Goal: Transaction & Acquisition: Book appointment/travel/reservation

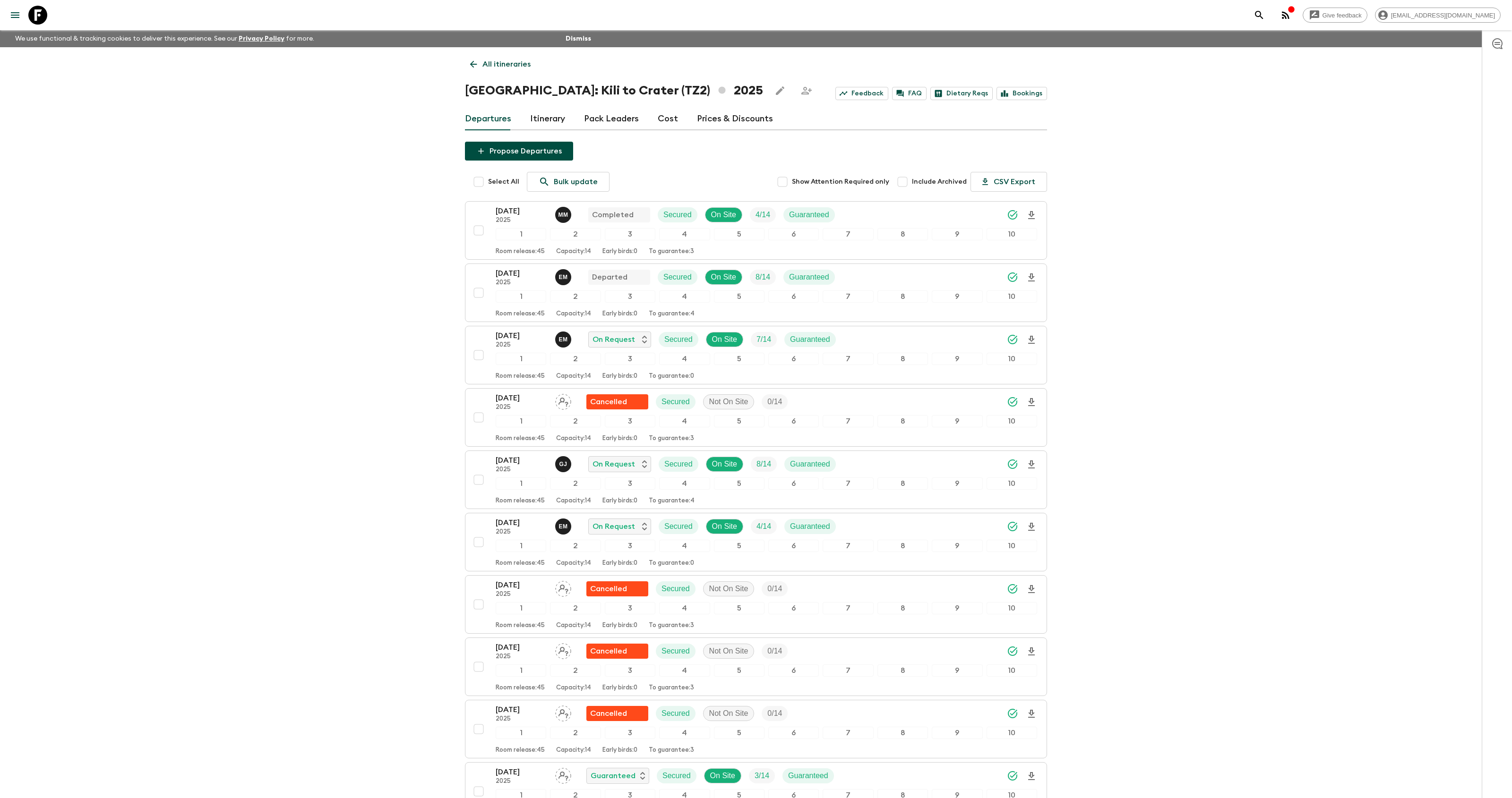
click at [32, 11] on icon at bounding box center [38, 15] width 19 height 19
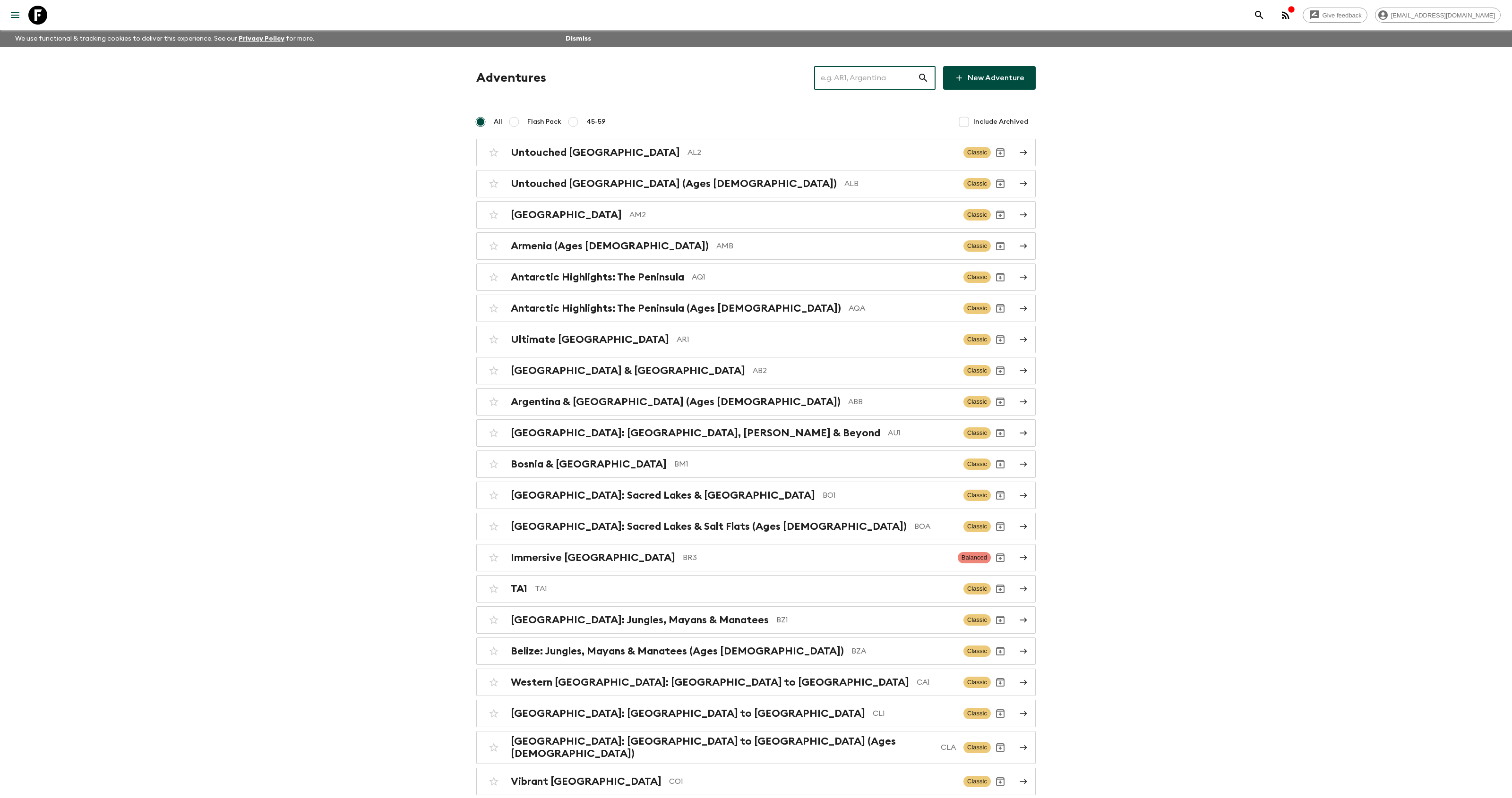
click at [864, 79] on input "text" at bounding box center [866, 78] width 103 height 26
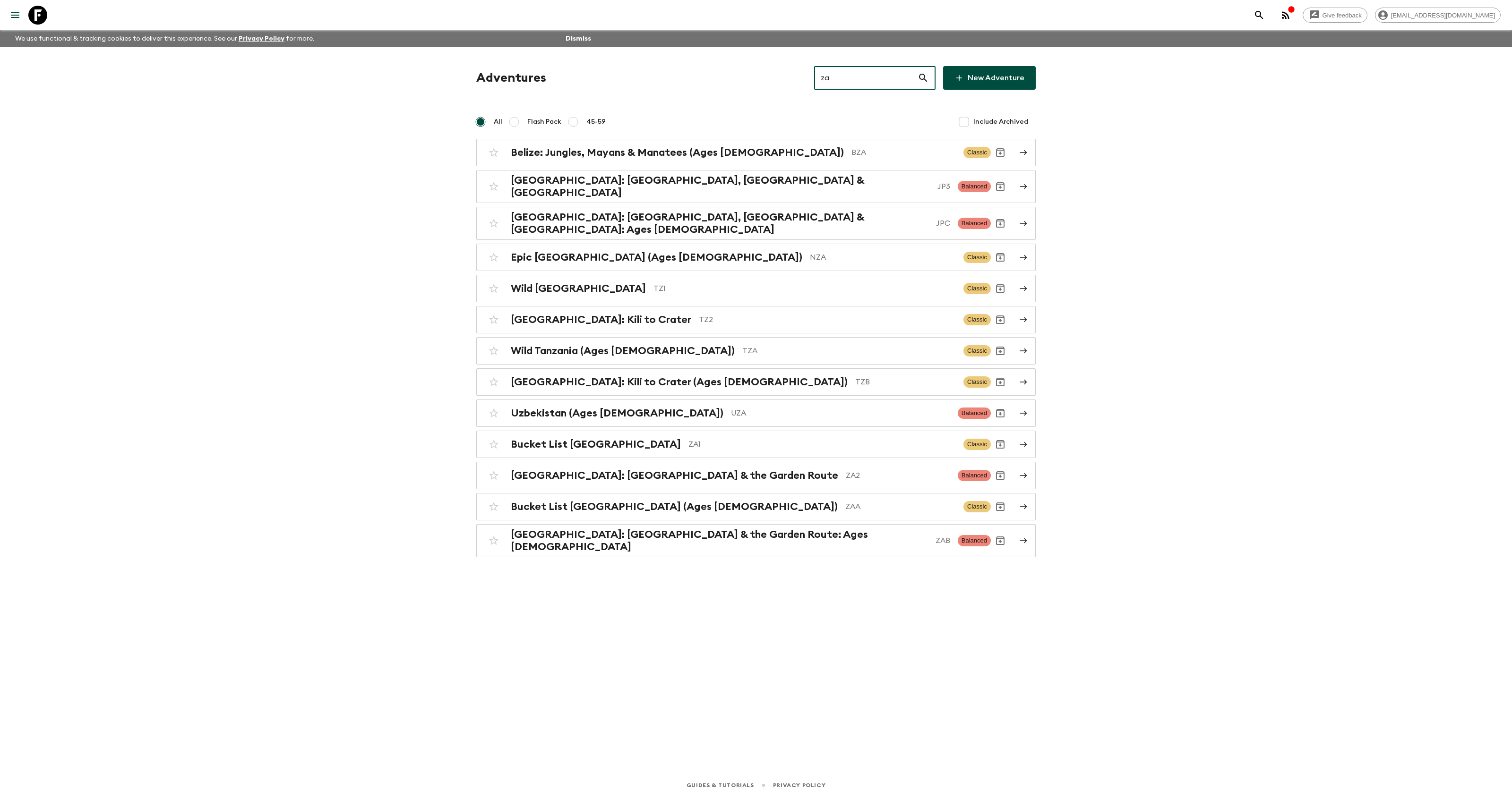
type input "za2"
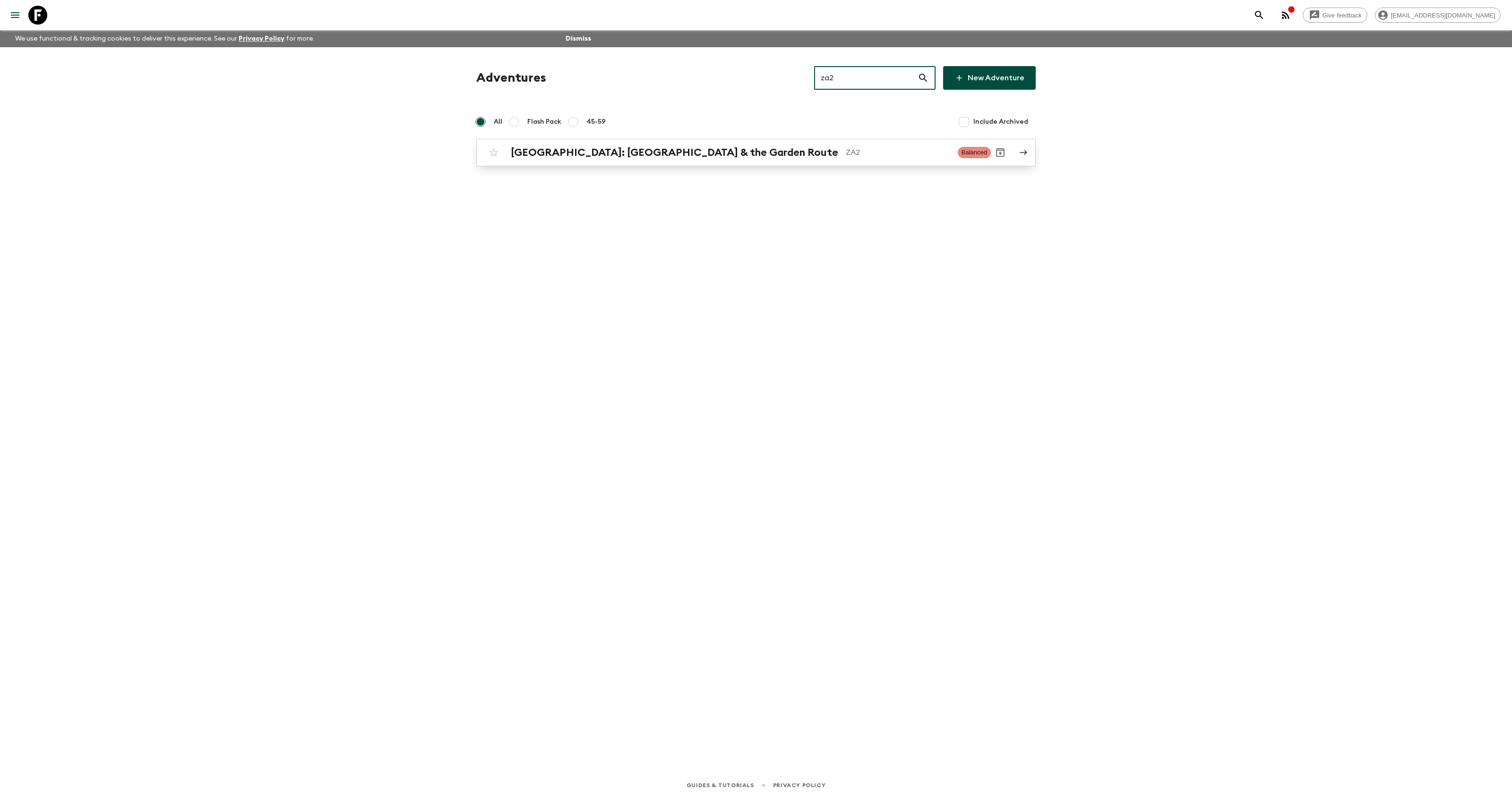
click at [664, 146] on h2 "[GEOGRAPHIC_DATA]: [GEOGRAPHIC_DATA] & the Garden Route" at bounding box center [674, 152] width 327 height 13
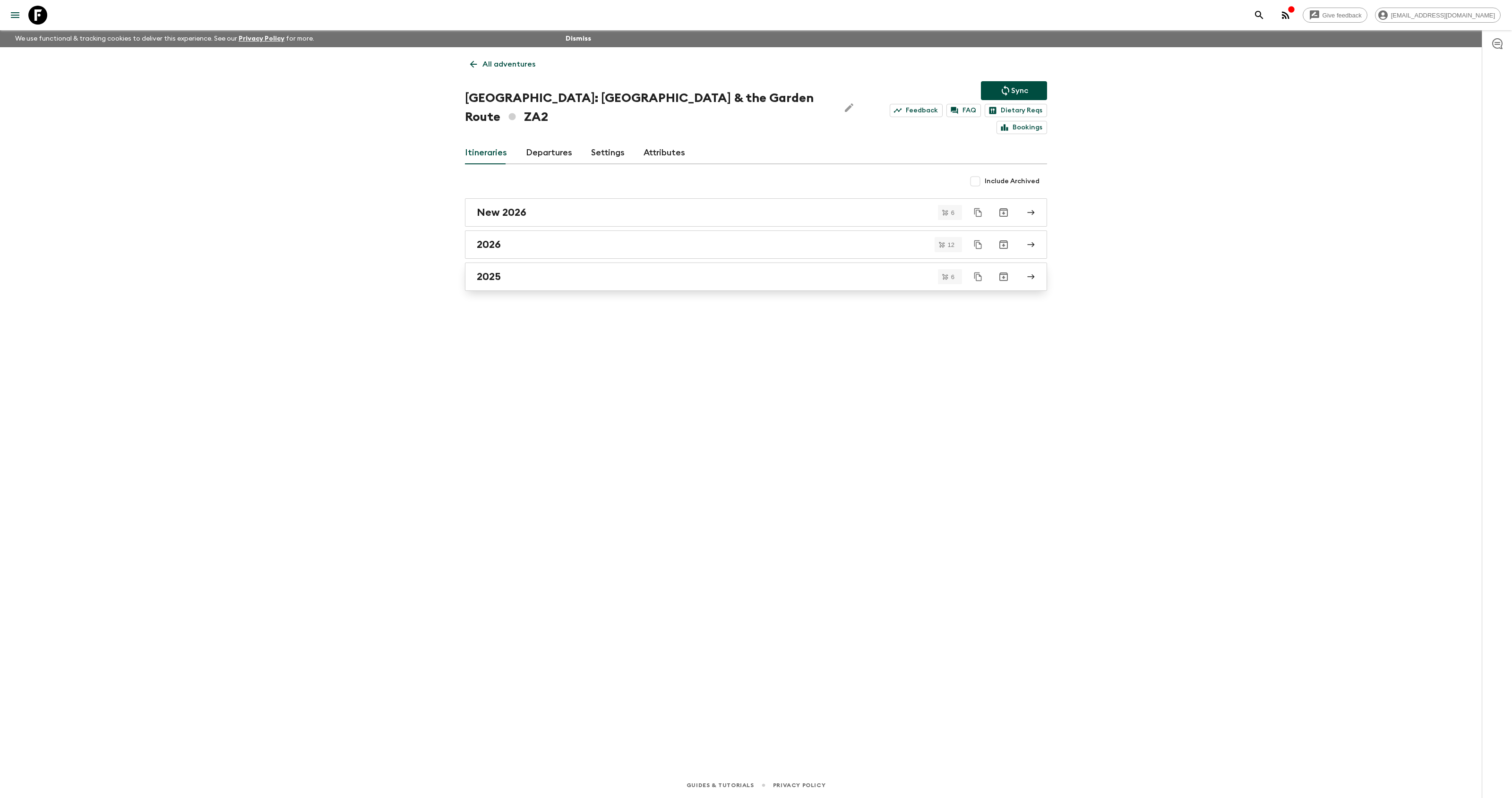
click at [538, 263] on link "2025" at bounding box center [756, 277] width 582 height 28
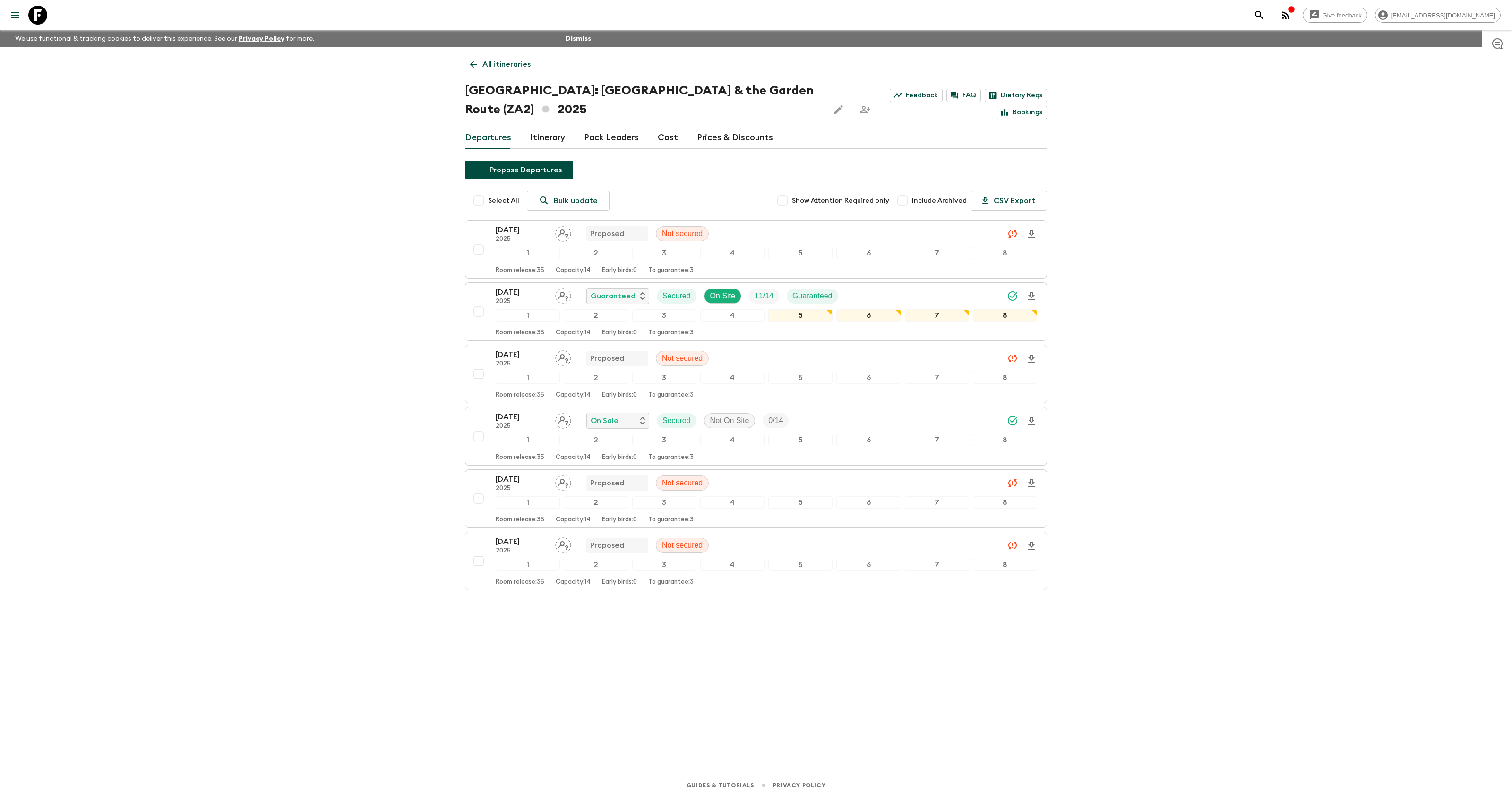
click at [40, 14] on icon at bounding box center [38, 15] width 19 height 19
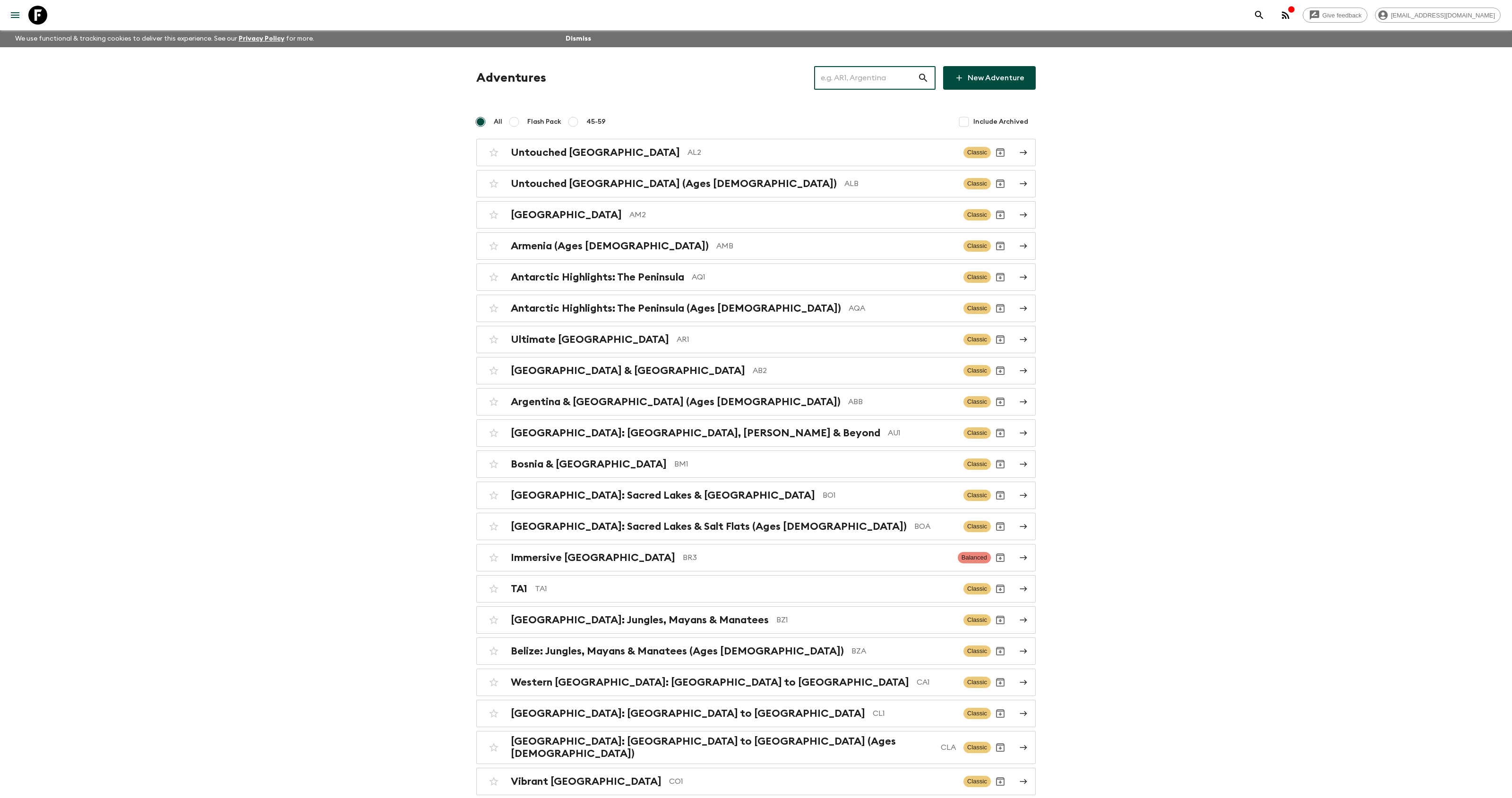
click at [869, 83] on input "text" at bounding box center [866, 78] width 103 height 26
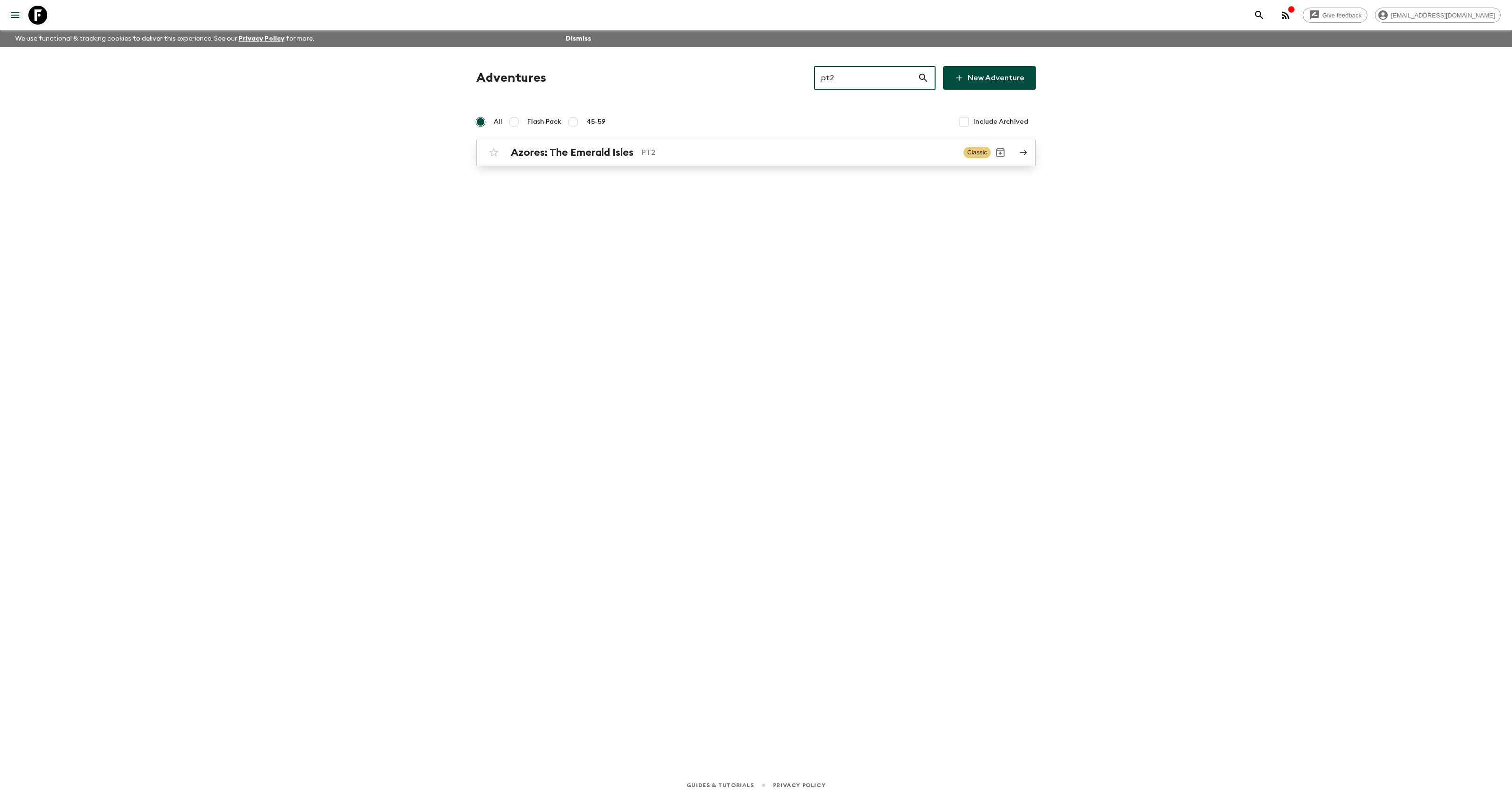
type input "pt2"
click at [723, 152] on p "PT2" at bounding box center [798, 152] width 315 height 11
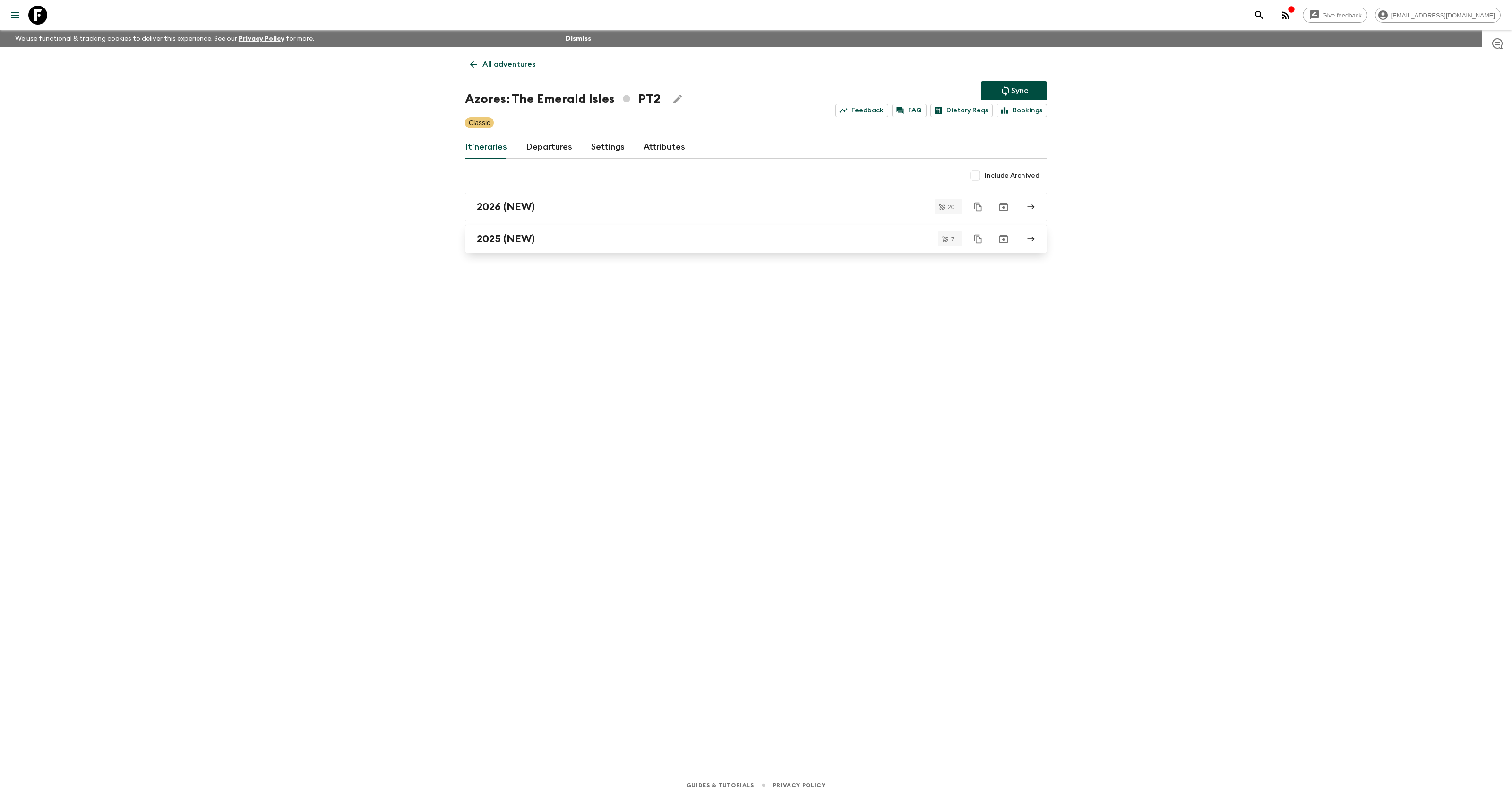
click at [536, 237] on div "2025 (NEW)" at bounding box center [747, 239] width 540 height 13
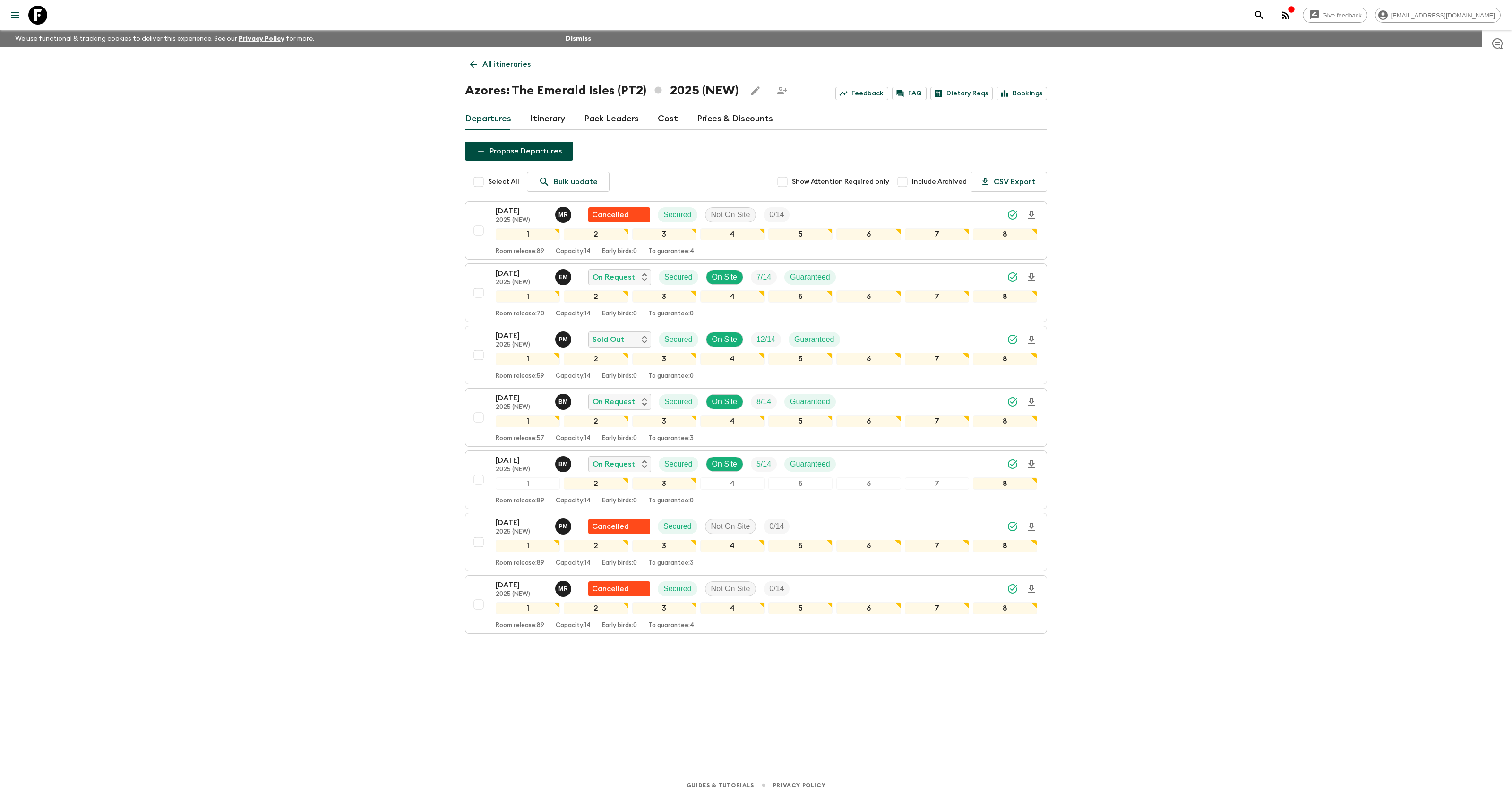
click at [23, 13] on button "menu" at bounding box center [15, 15] width 19 height 19
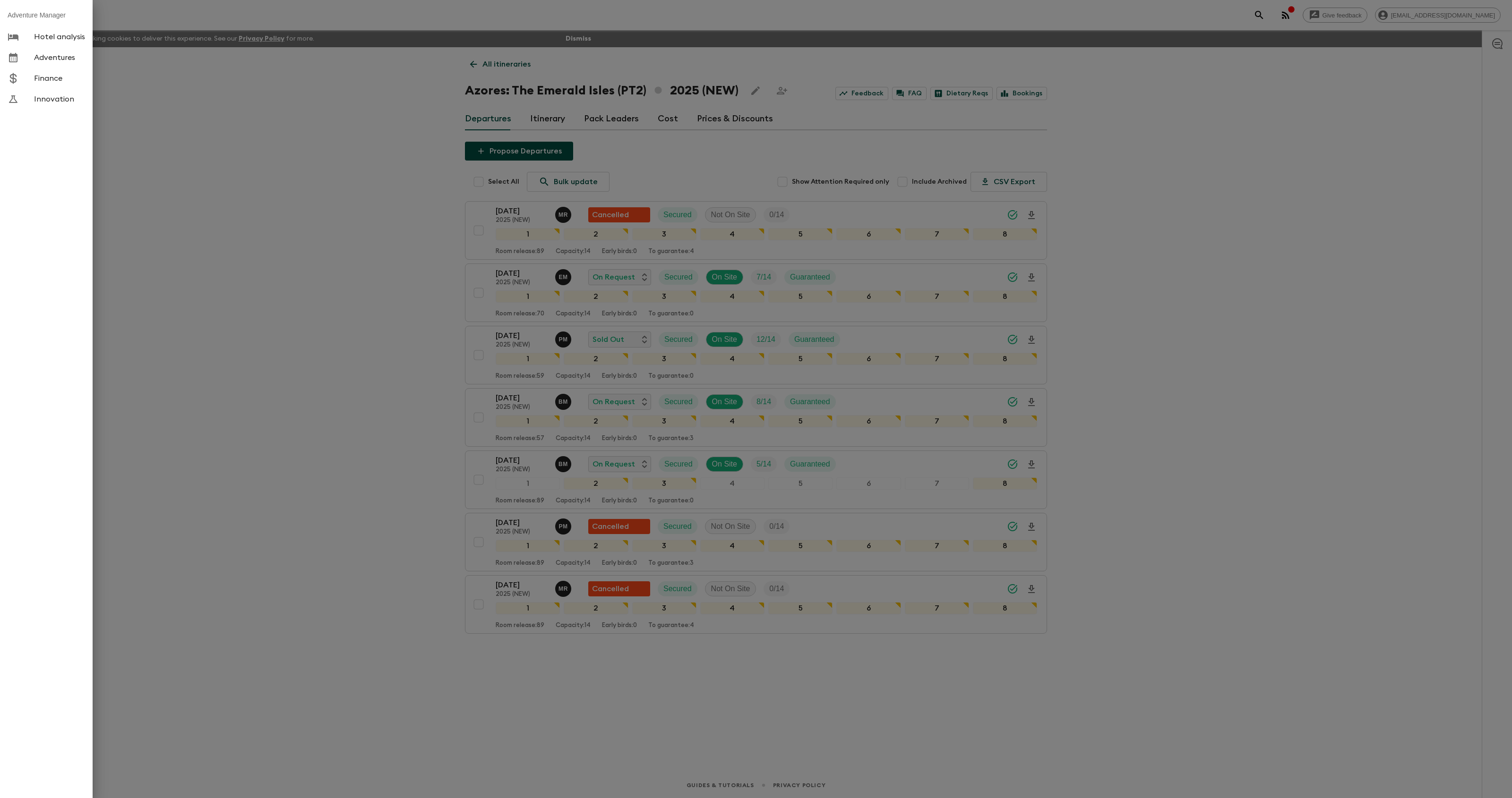
click at [159, 48] on div at bounding box center [756, 399] width 1512 height 798
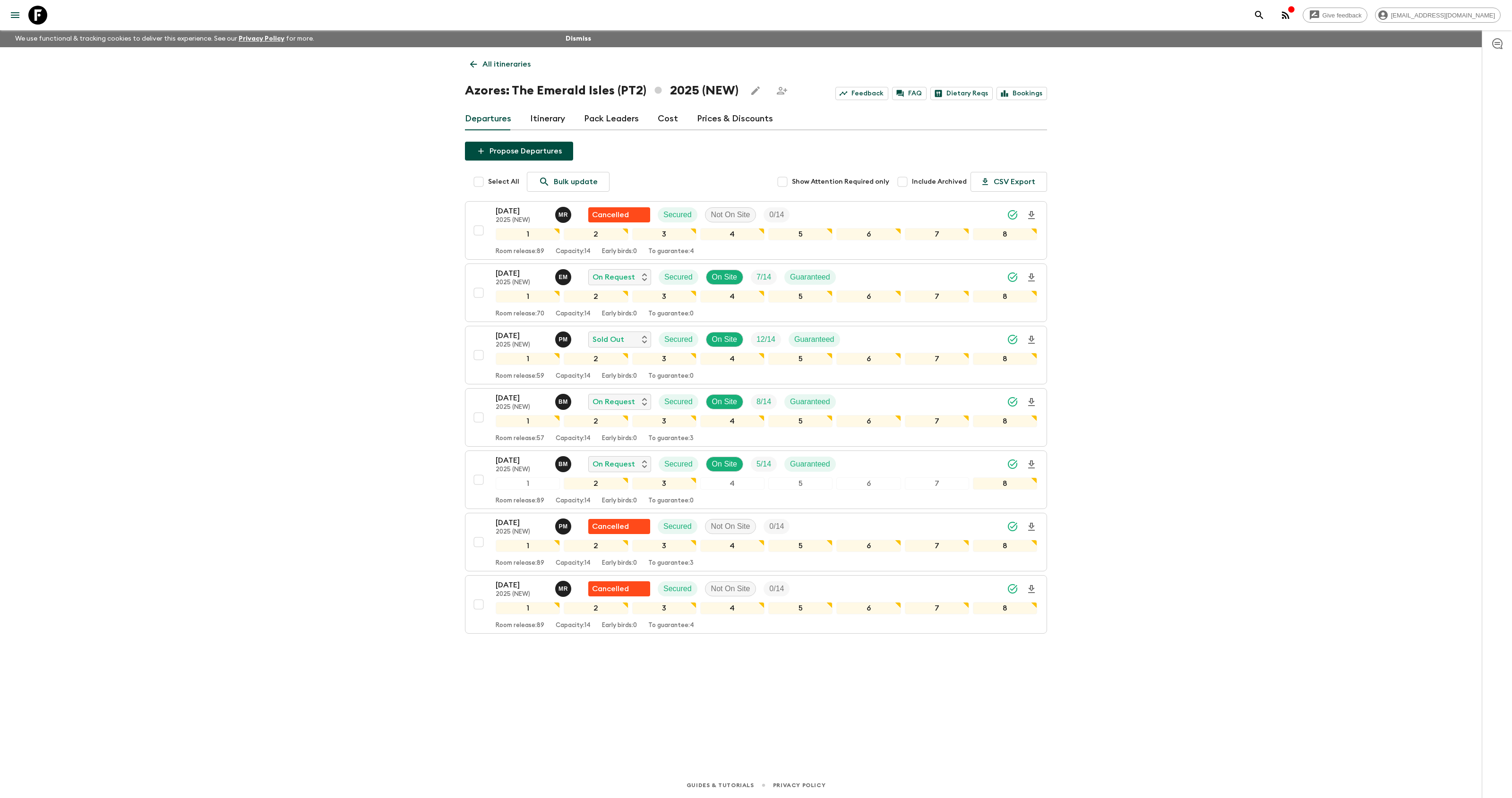
click at [40, 14] on icon at bounding box center [38, 15] width 19 height 19
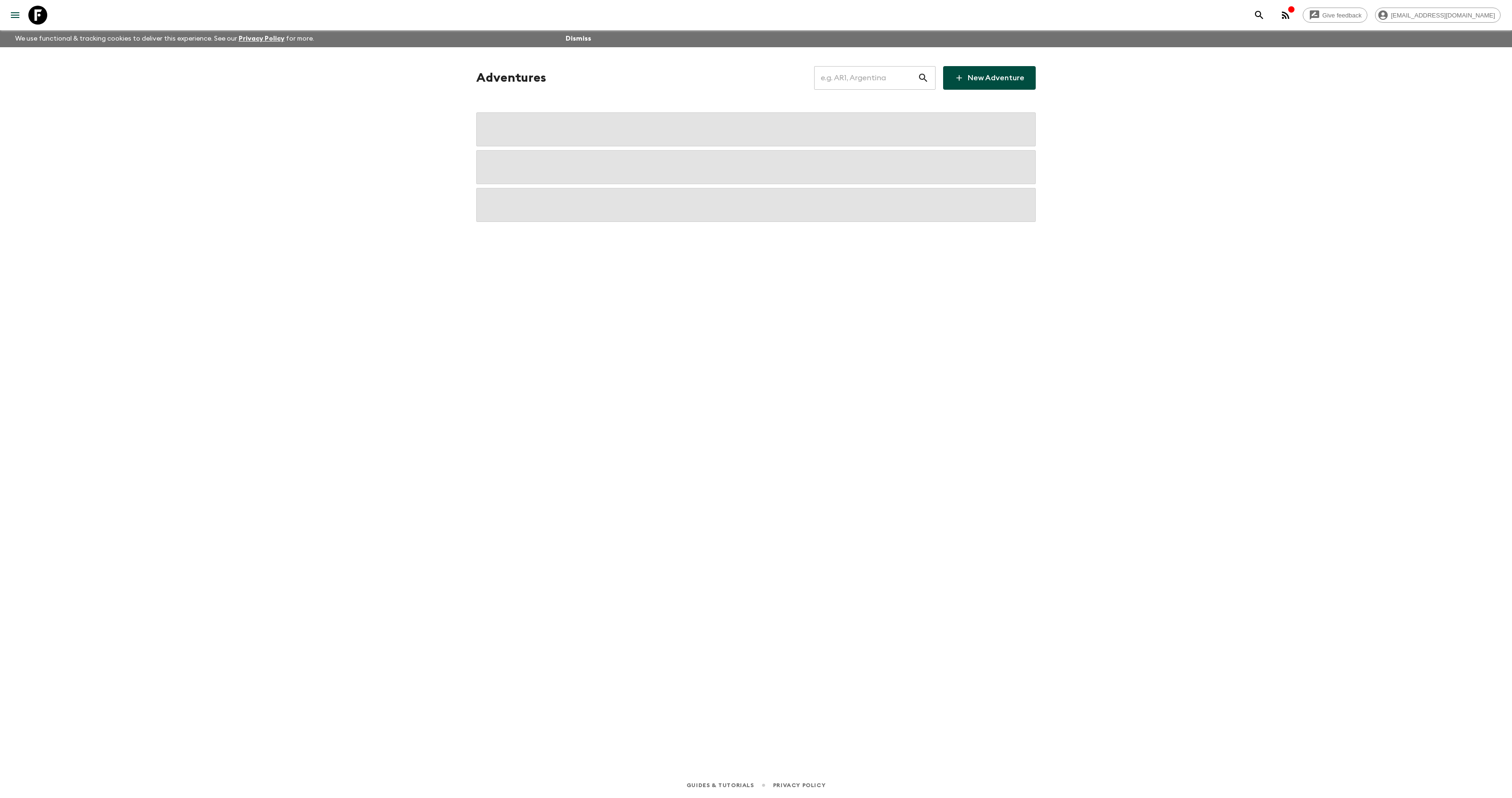
click at [883, 73] on input "text" at bounding box center [866, 78] width 103 height 26
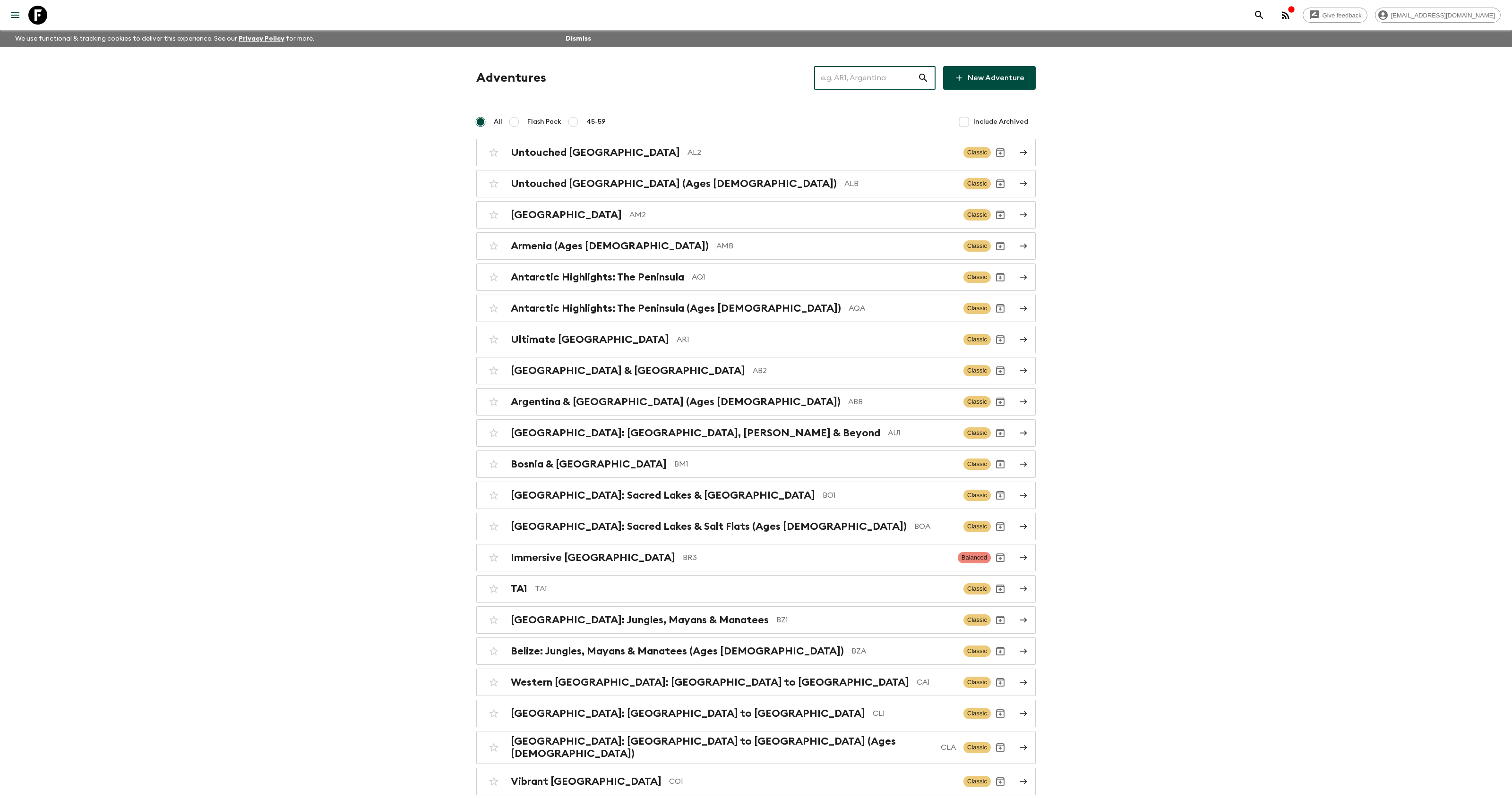
click at [858, 85] on input "text" at bounding box center [866, 78] width 103 height 26
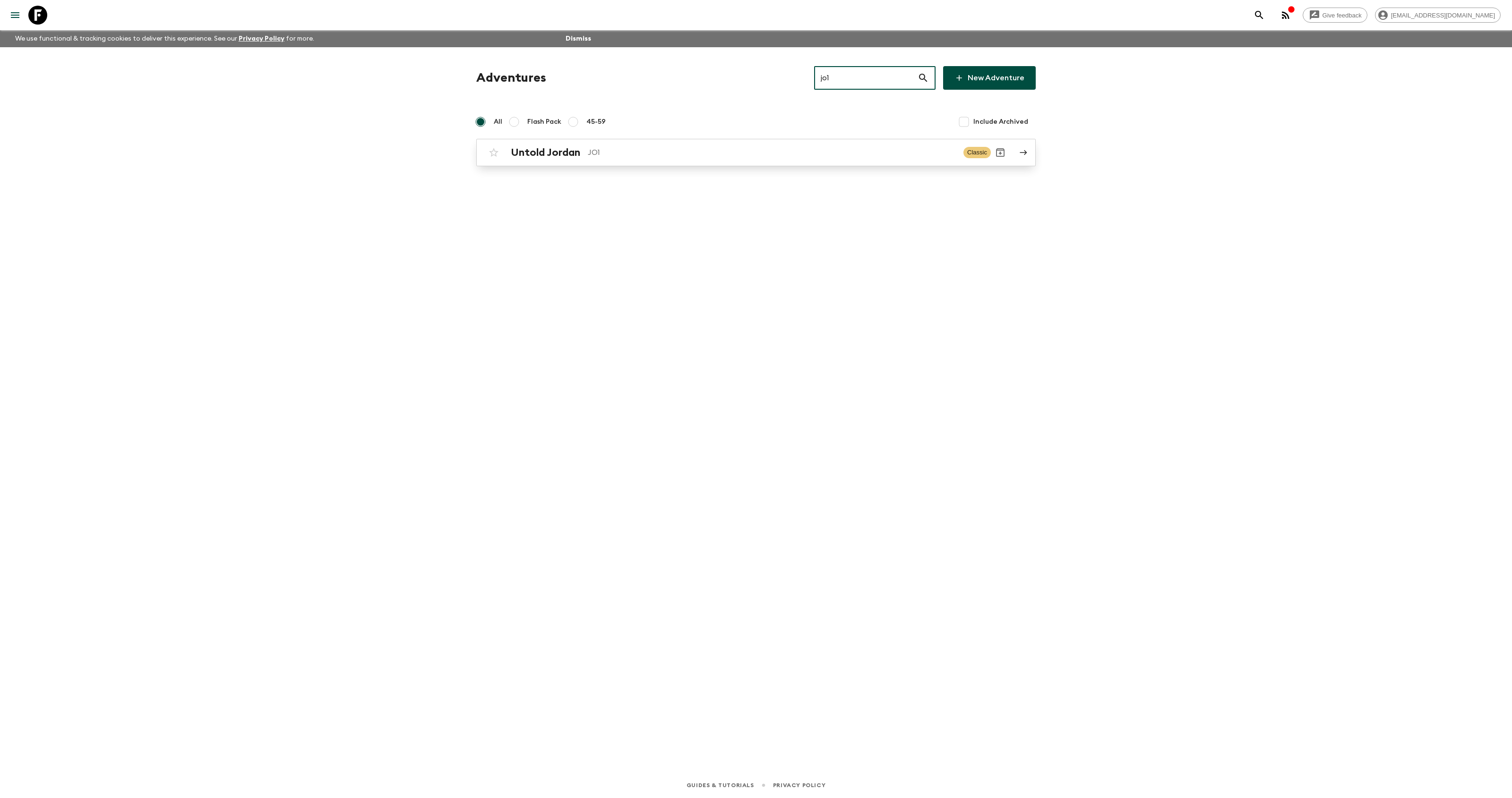
type input "jo1"
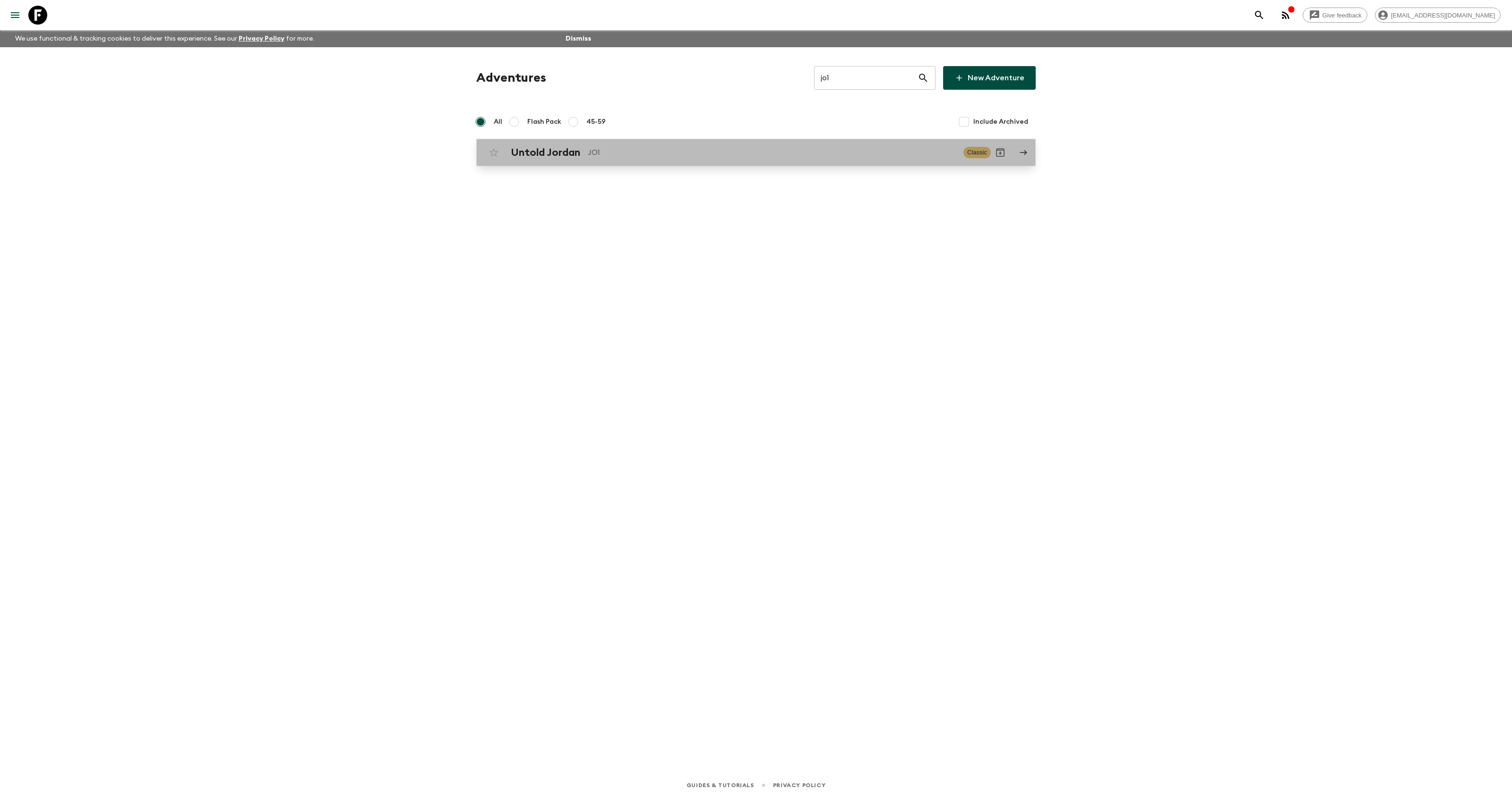
click at [638, 159] on div "Untold Jordan JO1 Classic" at bounding box center [737, 152] width 507 height 19
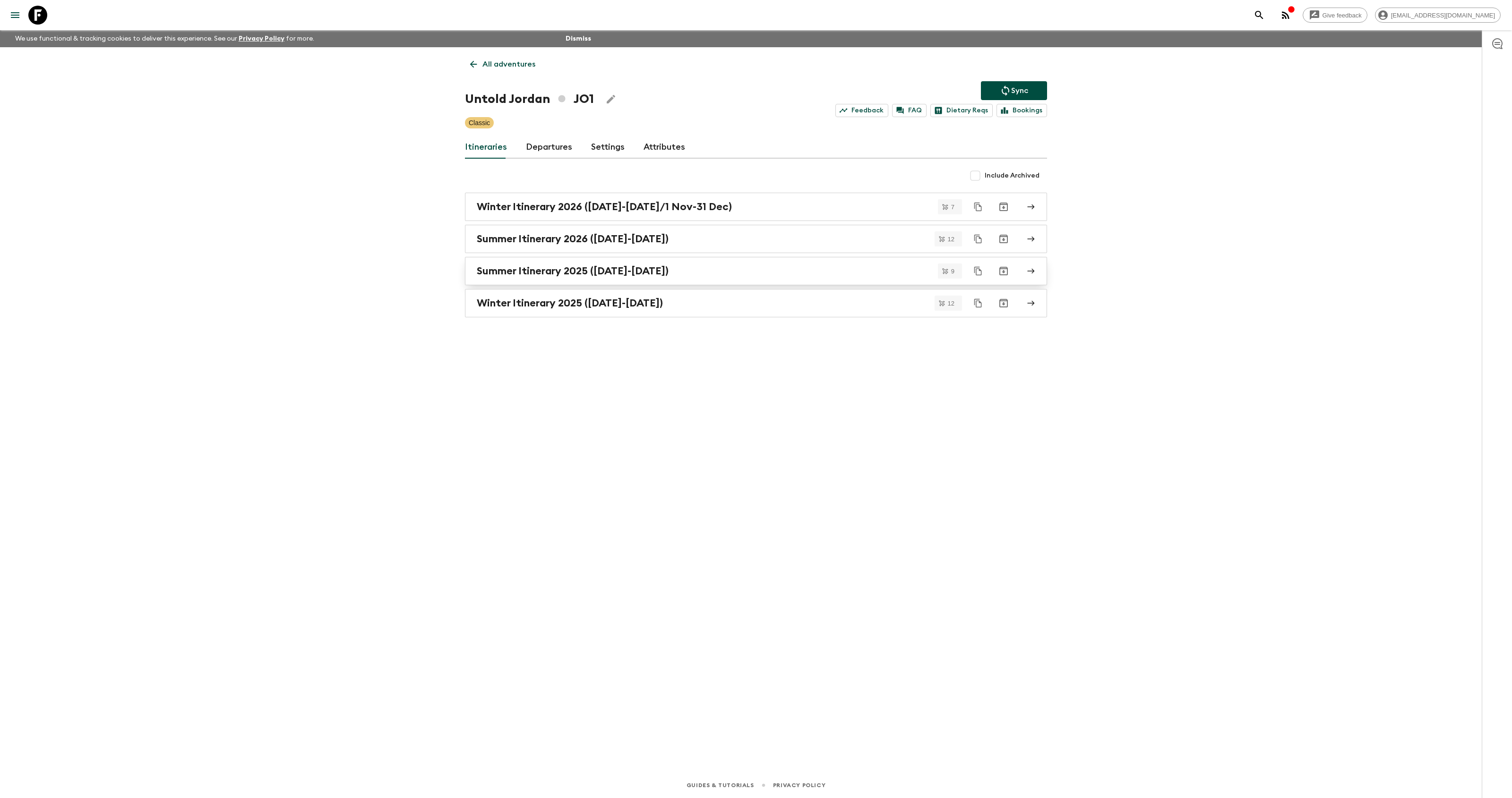
click at [657, 272] on h2 "Summer Itinerary 2025 ([DATE]-[DATE])" at bounding box center [573, 271] width 192 height 13
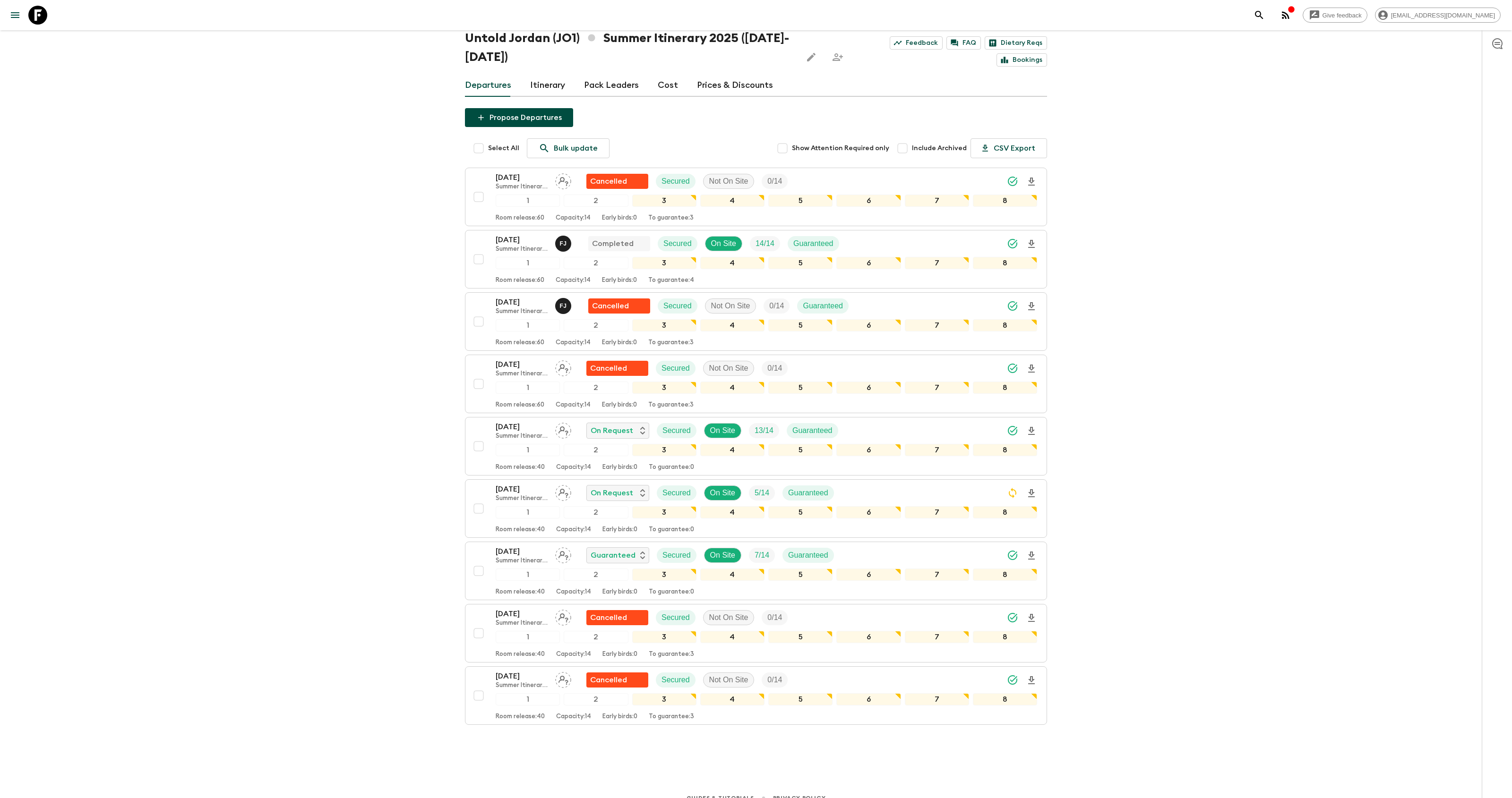
scroll to position [53, 0]
